Goal: Task Accomplishment & Management: Use online tool/utility

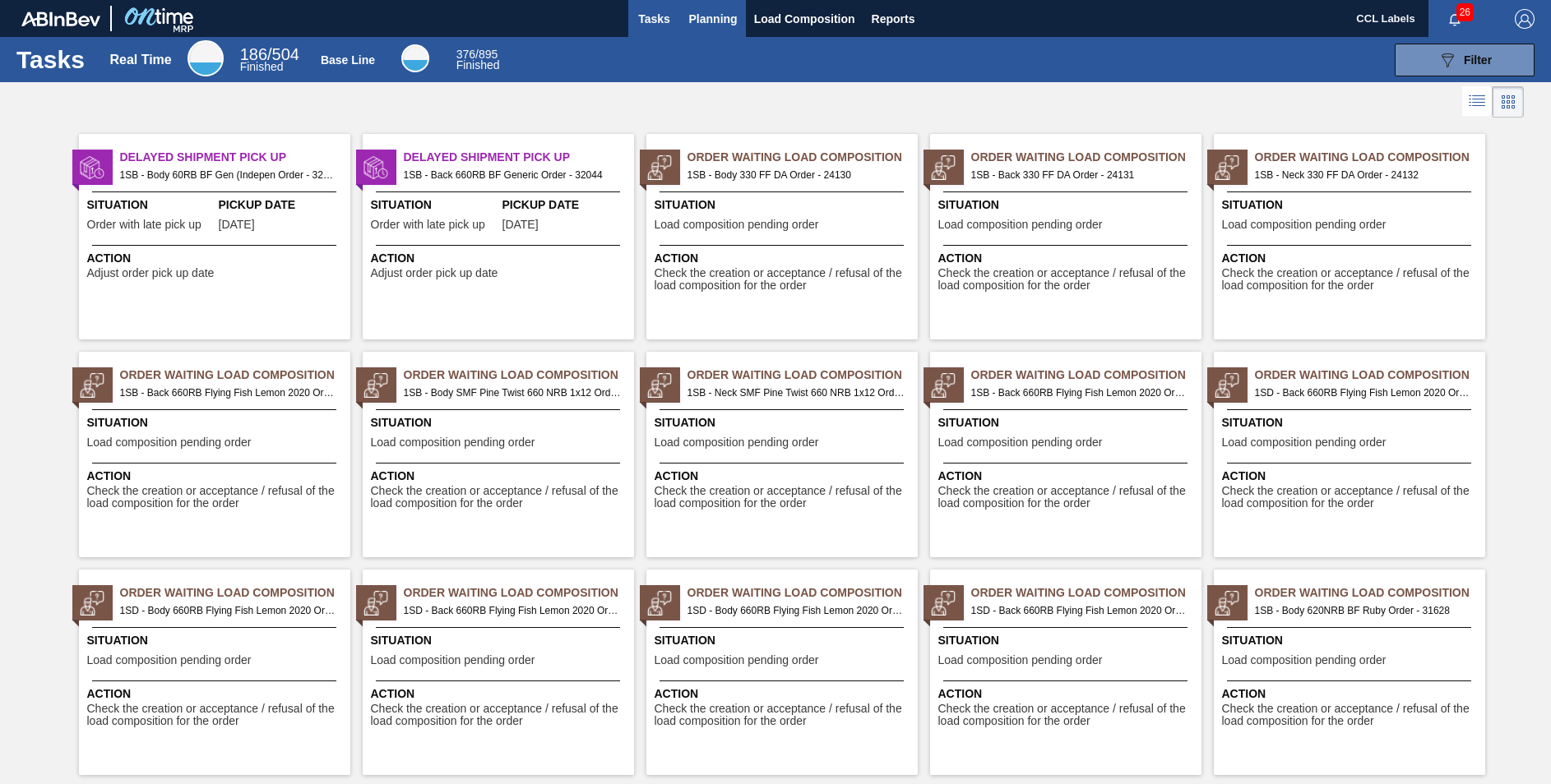
click at [719, 20] on span "Planning" at bounding box center [713, 19] width 49 height 19
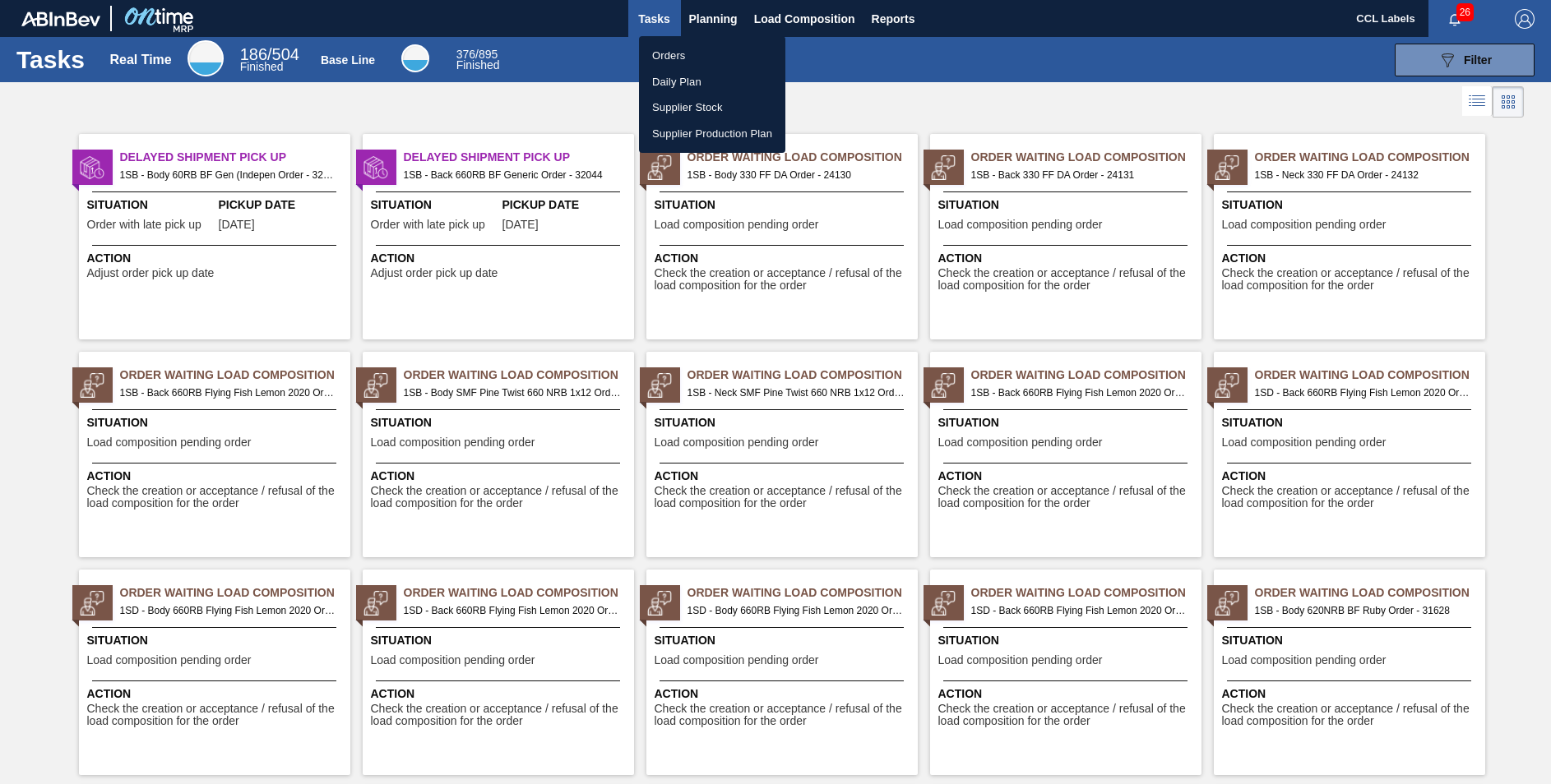
click at [666, 56] on li "Orders" at bounding box center [712, 56] width 146 height 27
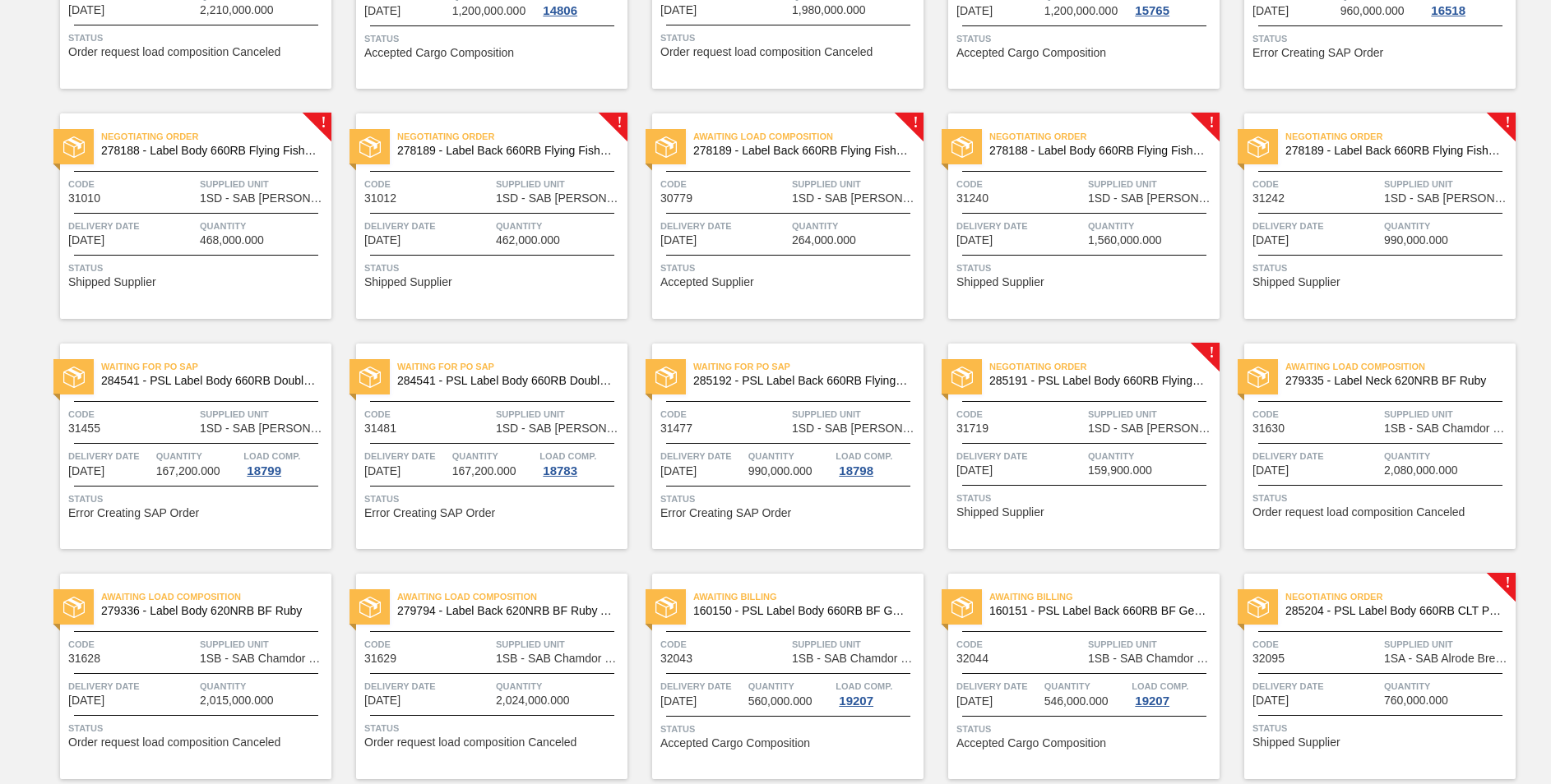
scroll to position [549, 0]
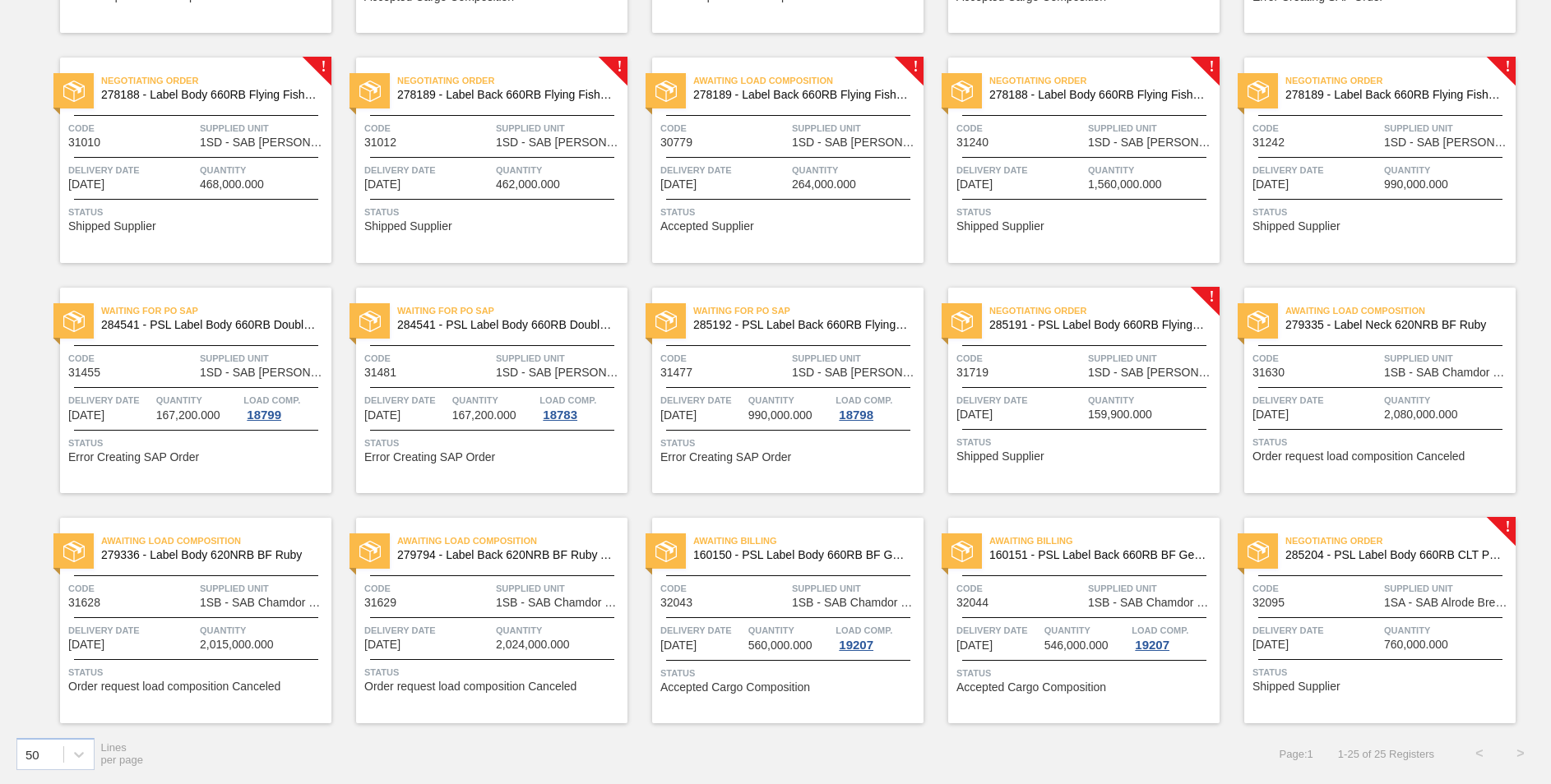
click at [1387, 551] on span "285204 - PSL Label Body 660RB CLT PU 25" at bounding box center [1394, 555] width 217 height 12
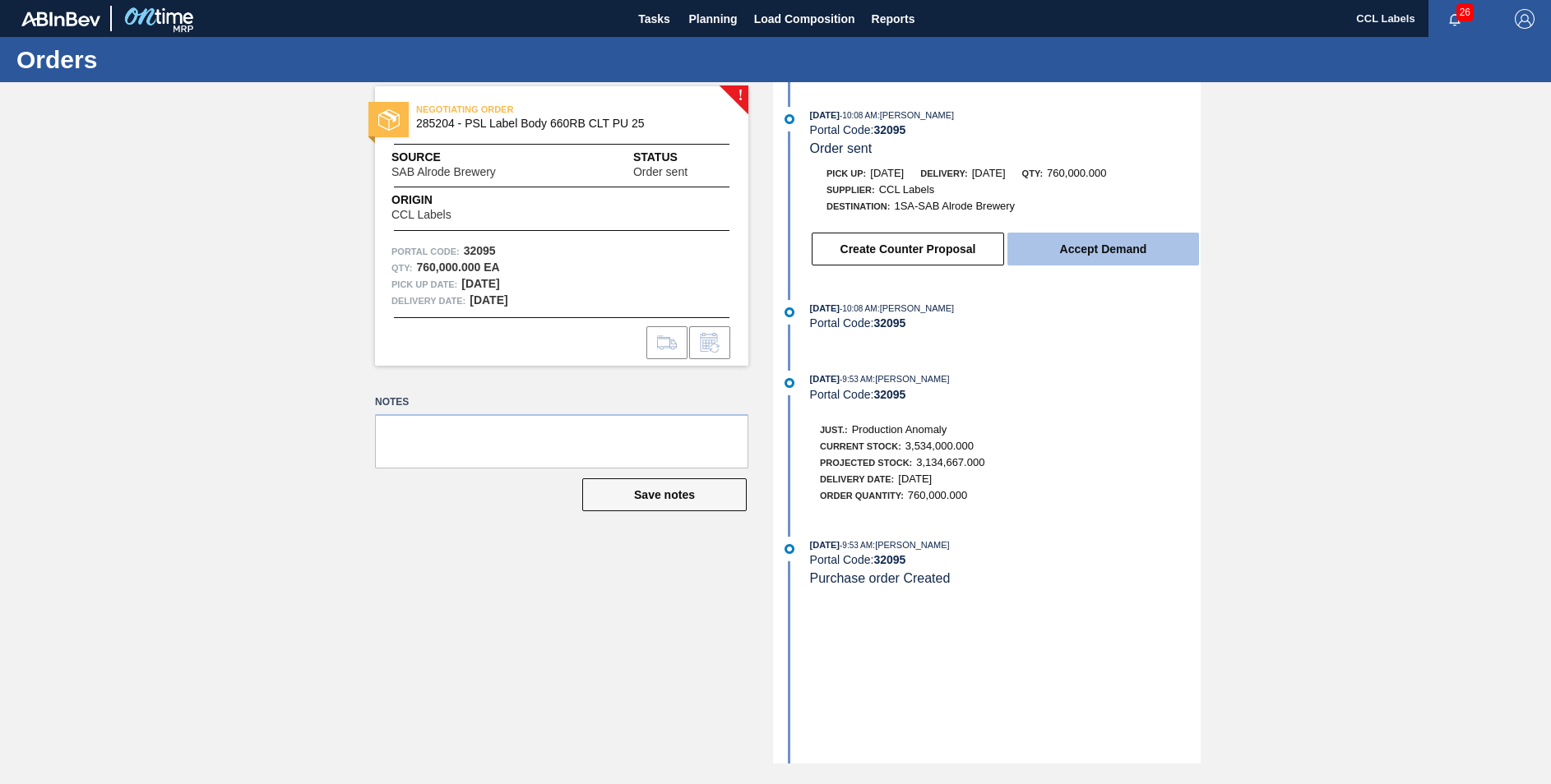
click at [1085, 252] on button "Accept Demand" at bounding box center [1103, 249] width 191 height 33
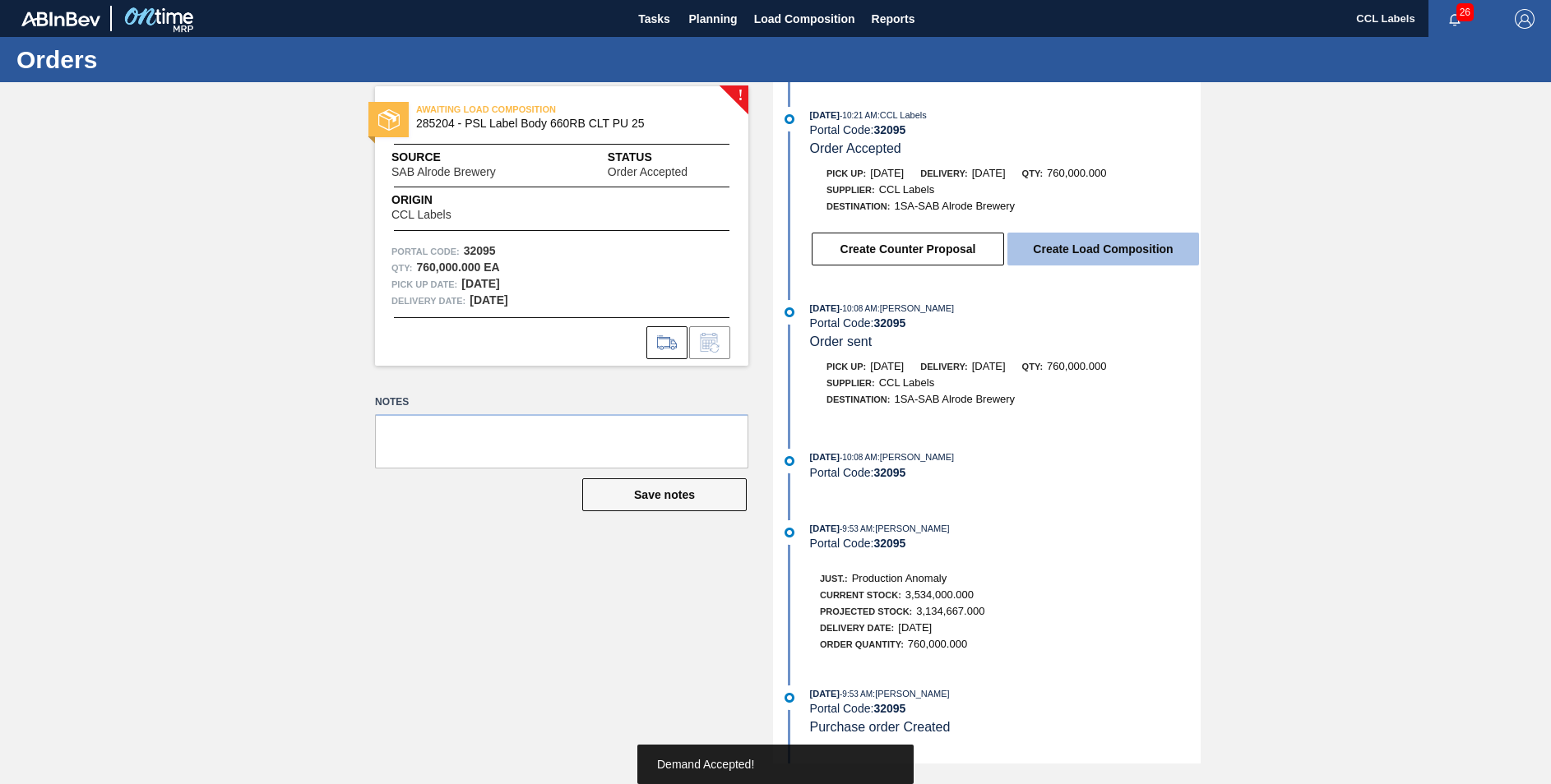
click at [1072, 241] on button "Create Load Composition" at bounding box center [1103, 249] width 191 height 33
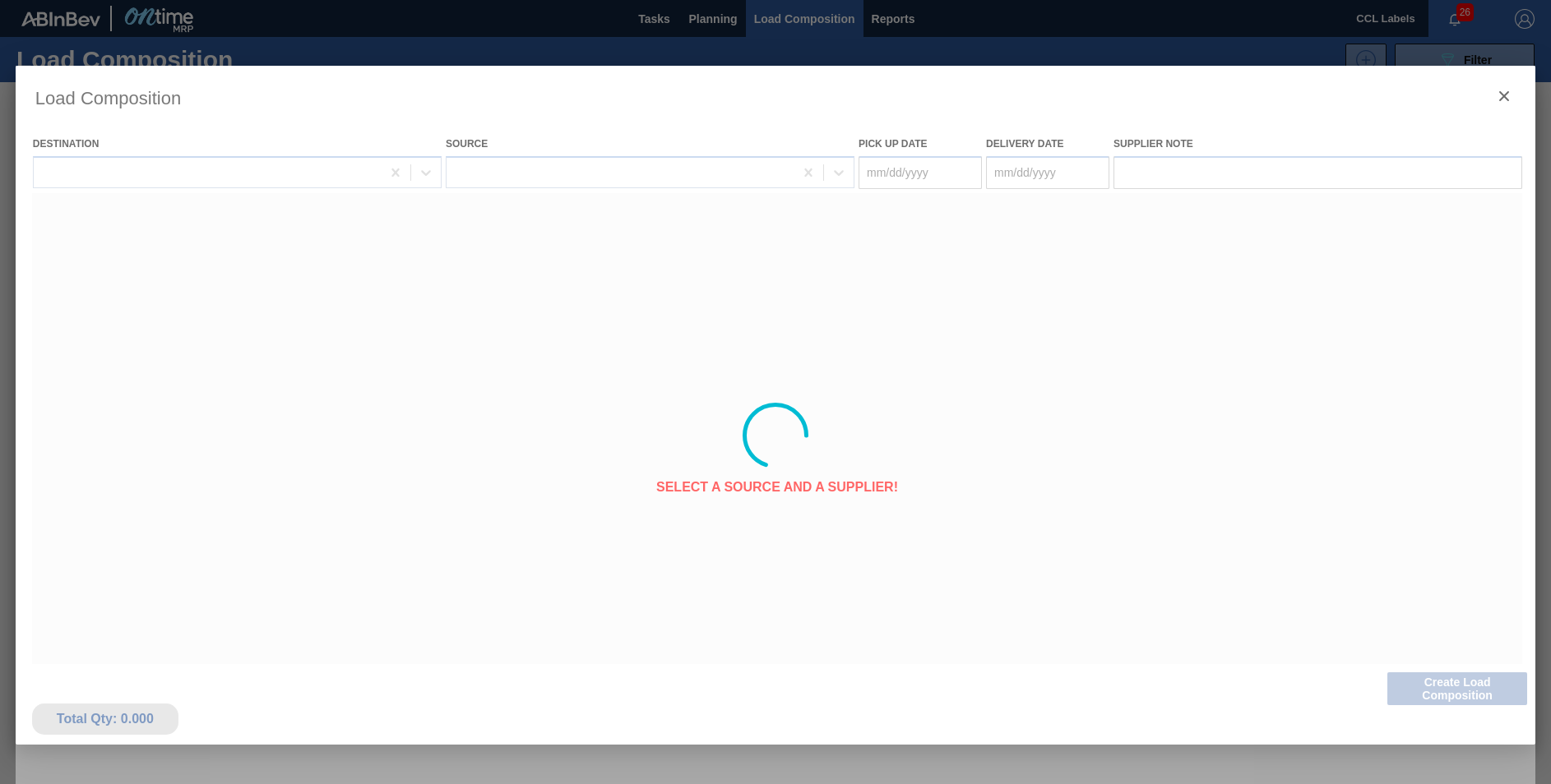
type Date "[DATE]"
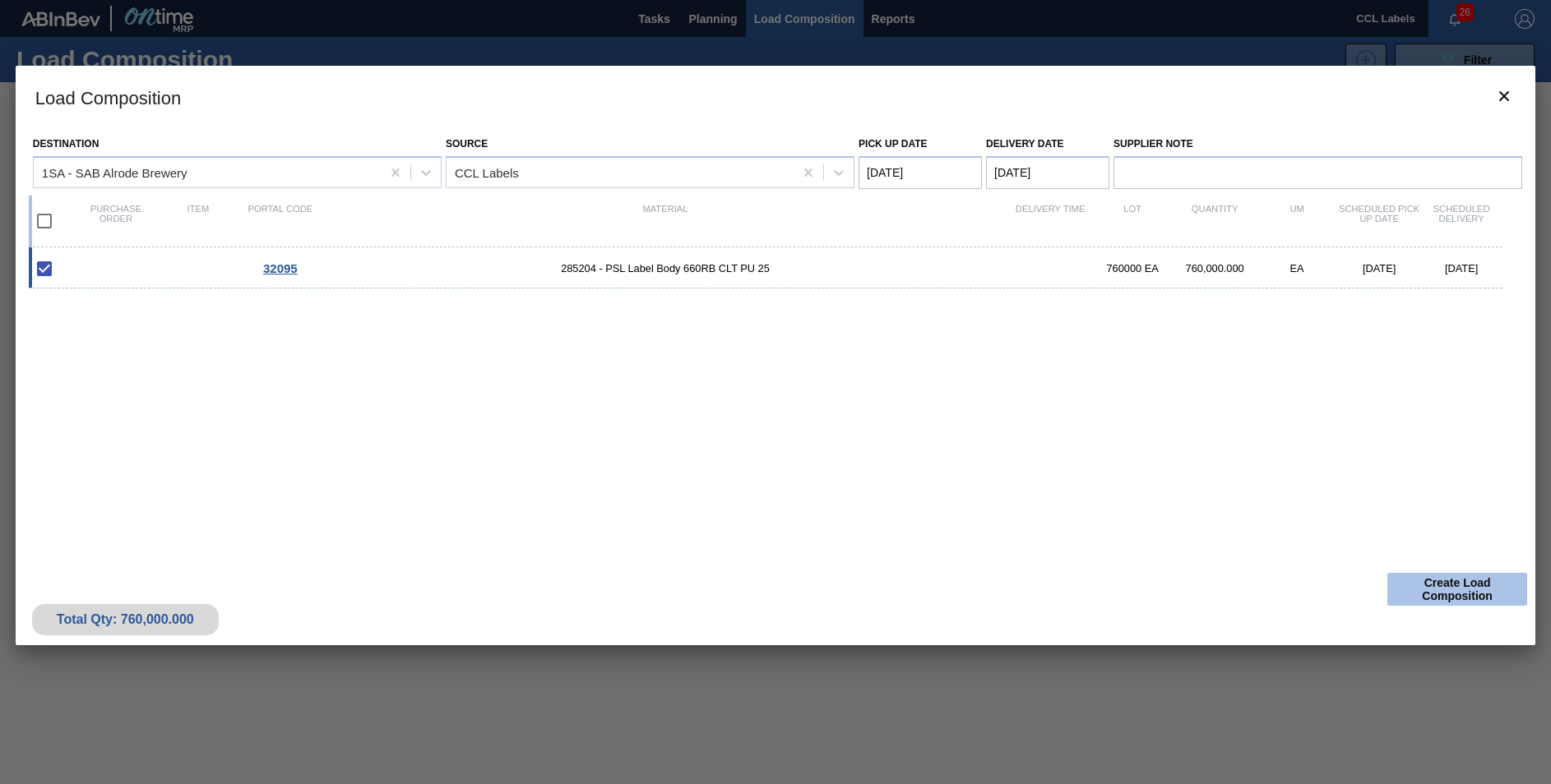
click at [1469, 587] on button "Create Load Composition" at bounding box center [1458, 589] width 140 height 33
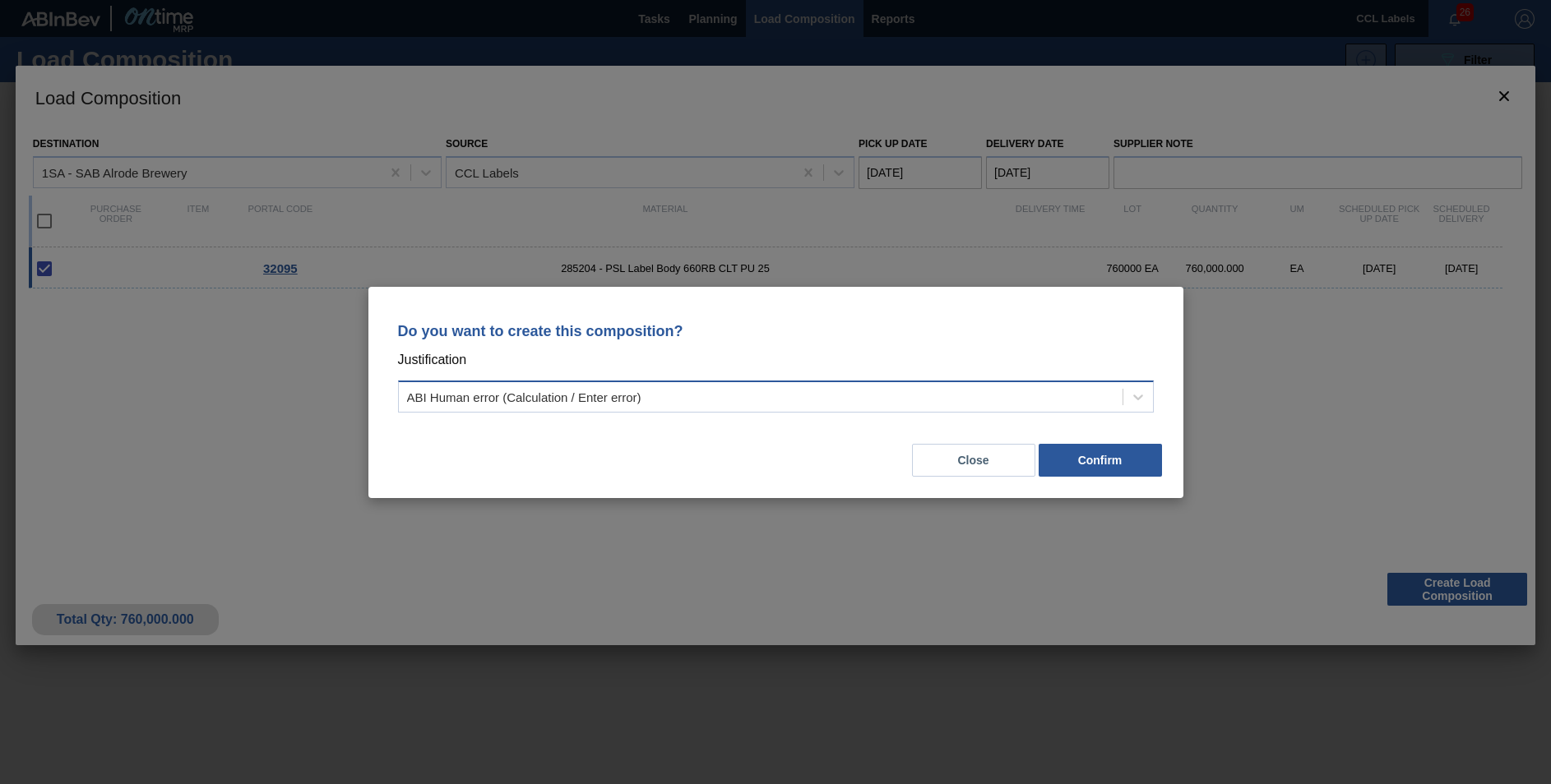
click at [653, 392] on div "ABI Human error (Calculation / Enter error)" at bounding box center [760, 396] width 724 height 24
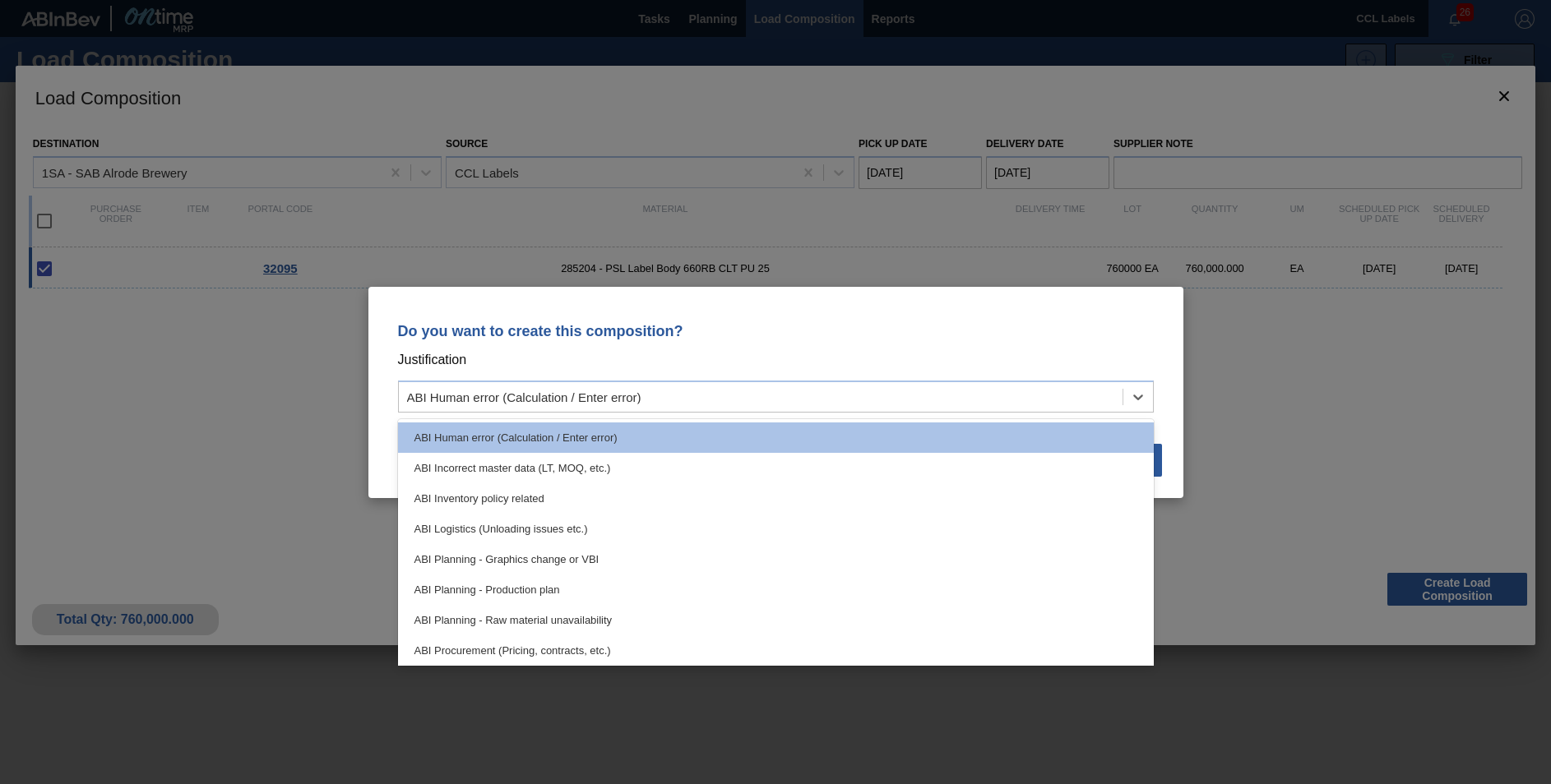
drag, startPoint x: 506, startPoint y: 584, endPoint x: 680, endPoint y: 584, distance: 174.0
click at [509, 584] on div "ABI Planning - Production plan" at bounding box center [776, 590] width 756 height 30
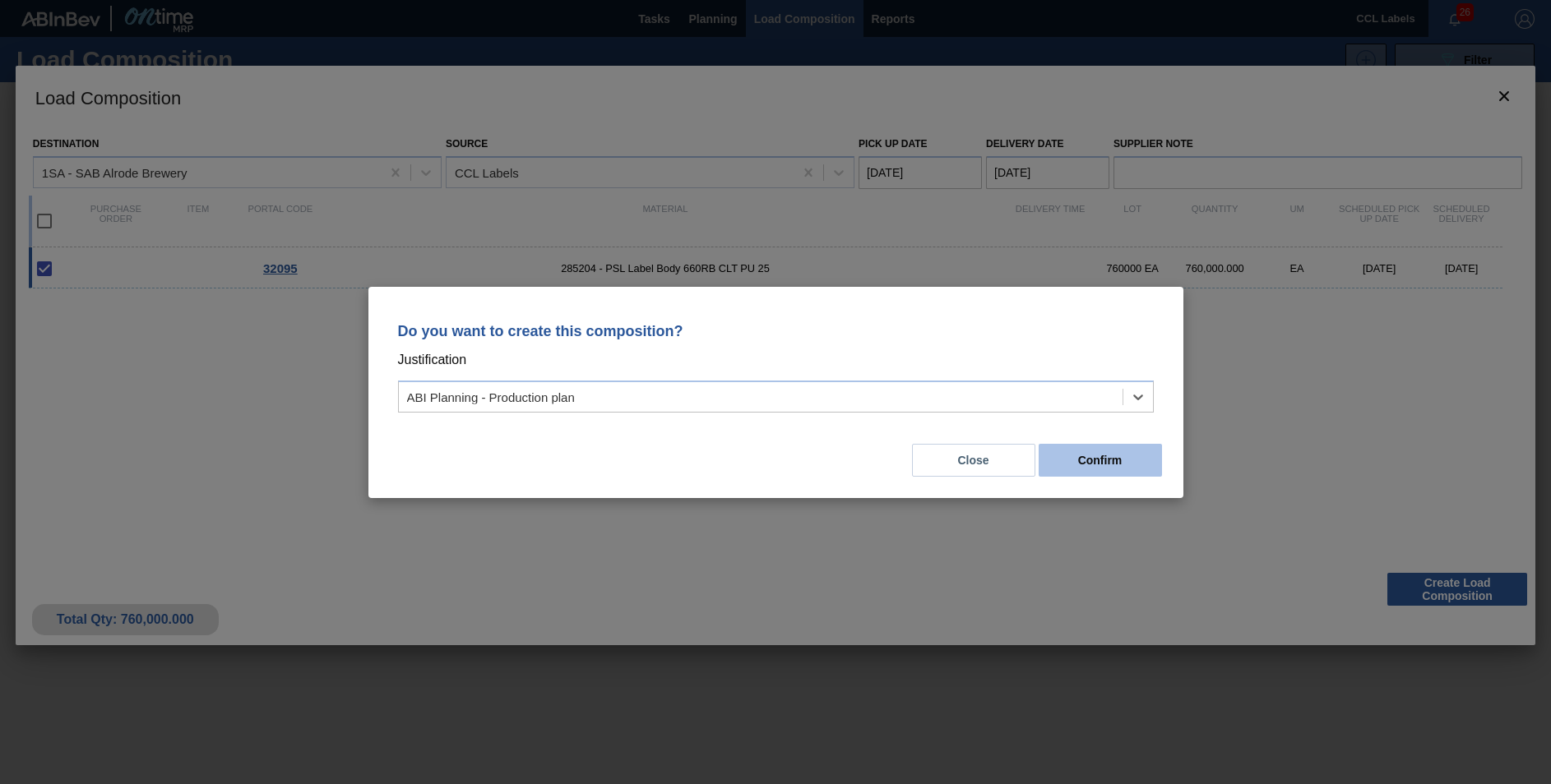
click at [1145, 468] on button "Confirm" at bounding box center [1100, 460] width 123 height 33
